Goal: Information Seeking & Learning: Learn about a topic

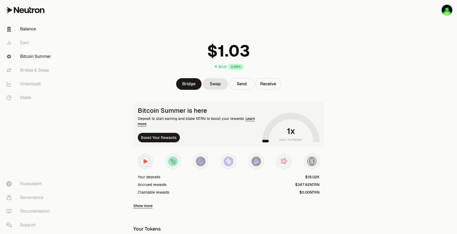
click at [42, 53] on link "Bitcoin Summer" at bounding box center [29, 57] width 55 height 14
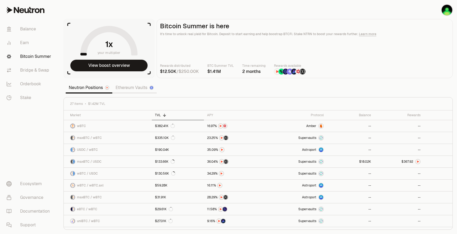
click at [131, 88] on link "Ethereum Vaults" at bounding box center [134, 87] width 44 height 11
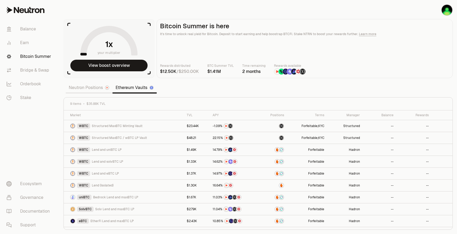
click at [90, 92] on link "Neutron Positions" at bounding box center [89, 87] width 47 height 11
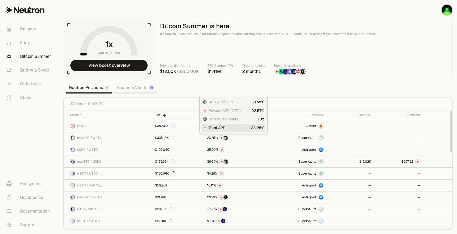
click at [210, 115] on div "Structured Points 10x" at bounding box center [233, 118] width 63 height 7
click at [207, 114] on div "APY" at bounding box center [234, 115] width 55 height 4
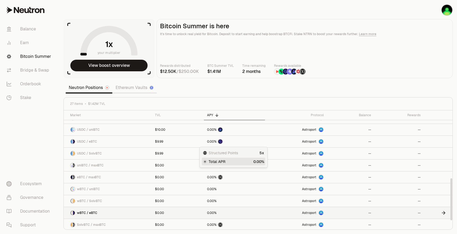
scroll to position [211, 0]
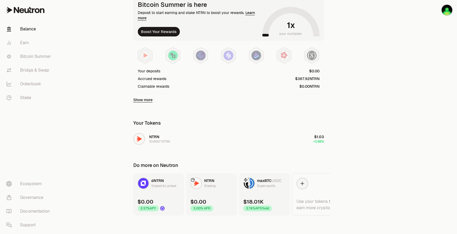
scroll to position [109, 0]
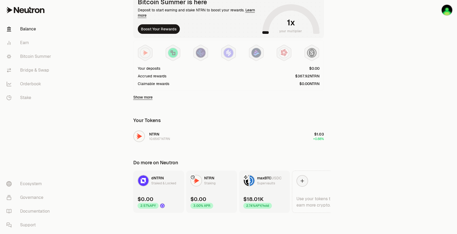
click at [262, 189] on link "maxBTC USDC Supervaults $18.01K 2.74% APY/hold" at bounding box center [264, 192] width 51 height 42
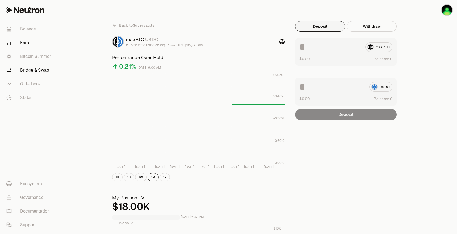
click at [33, 57] on link "Bitcoin Summer" at bounding box center [29, 57] width 55 height 14
